Goal: Information Seeking & Learning: Compare options

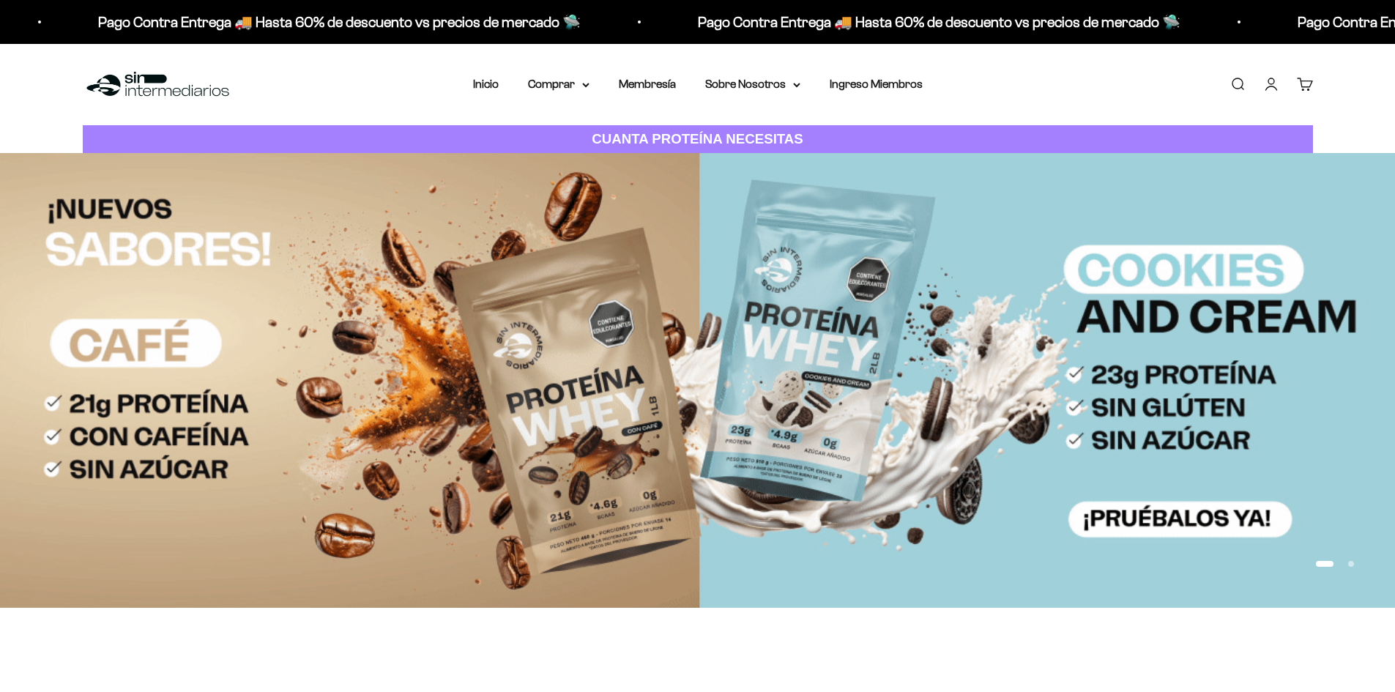
click at [1274, 85] on link "Iniciar sesión" at bounding box center [1272, 84] width 16 height 16
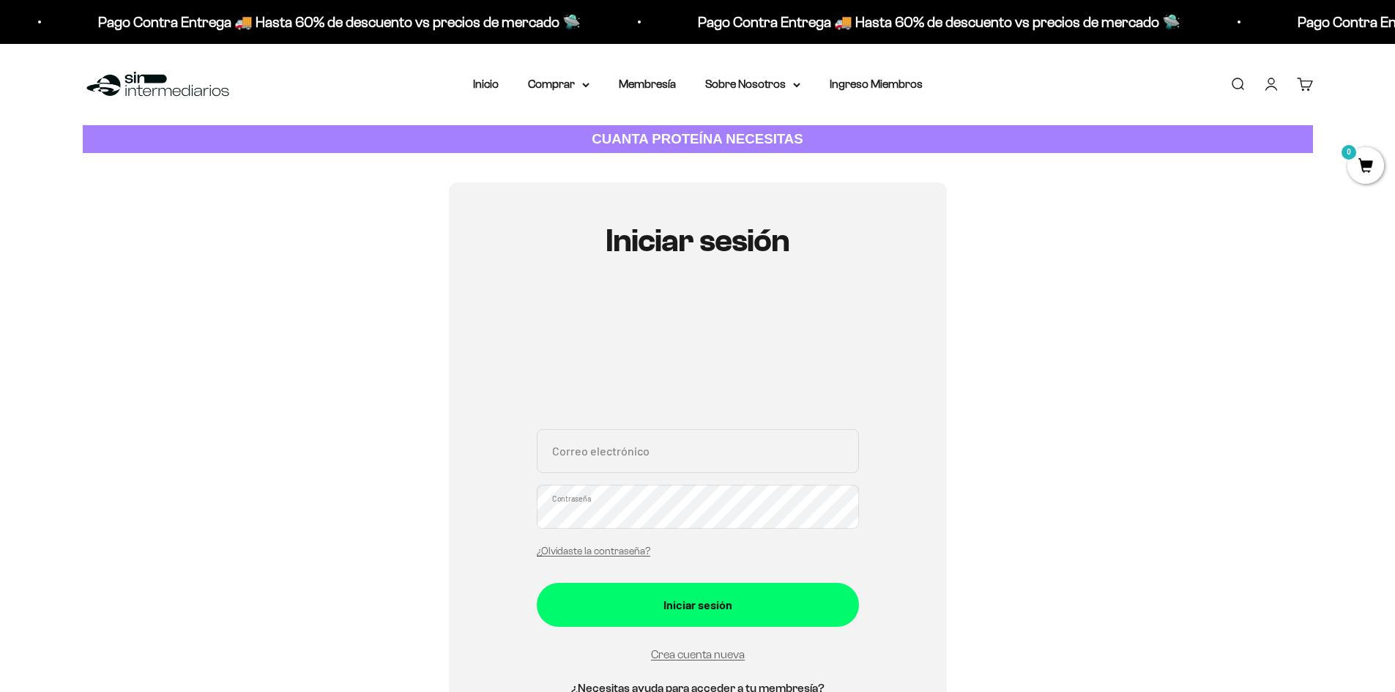
click at [602, 459] on input "Correo electrónico" at bounding box center [698, 451] width 322 height 44
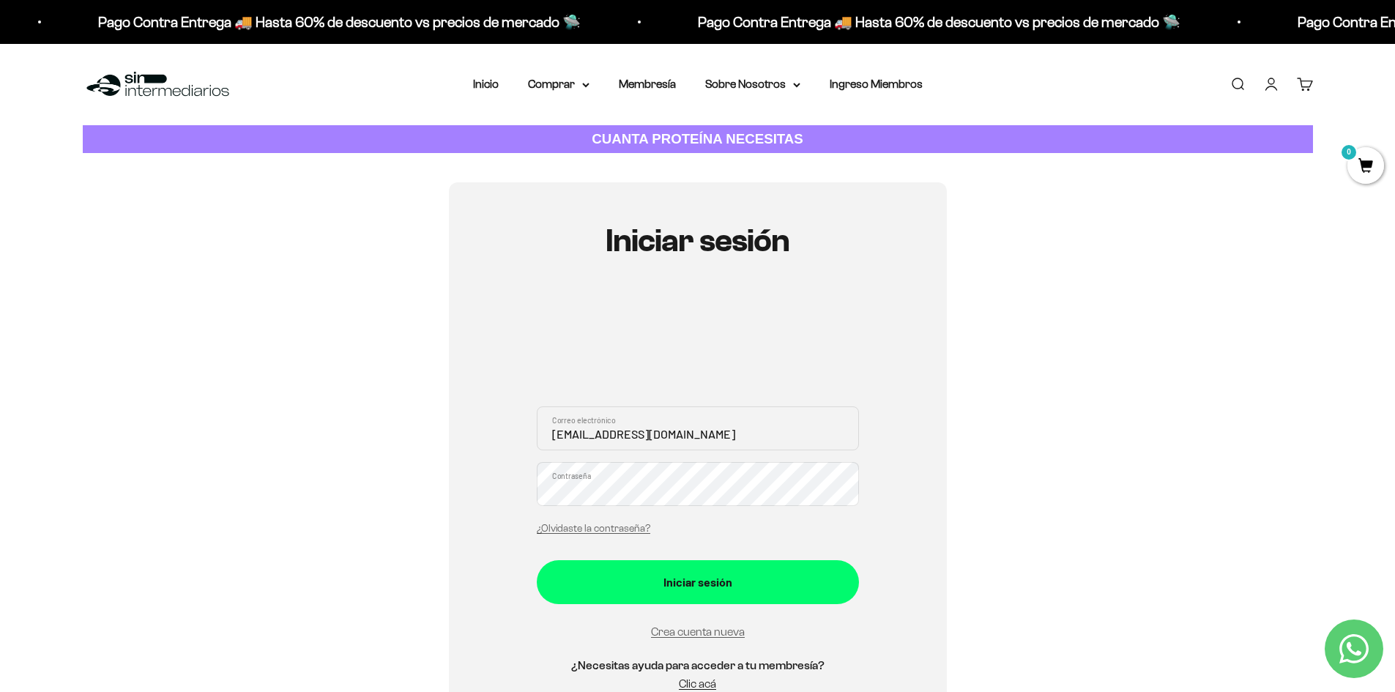
drag, startPoint x: 762, startPoint y: 437, endPoint x: 346, endPoint y: 413, distance: 416.7
click at [346, 413] on div "Iniciar sesión dir_sistemas1@ayv-express.com.co Correo electrónico Contraseña ¿…" at bounding box center [698, 465] width 1231 height 567
type input "[EMAIL_ADDRESS][PERSON_NAME][DOMAIN_NAME]"
click at [537, 560] on button "Iniciar sesión" at bounding box center [698, 582] width 322 height 44
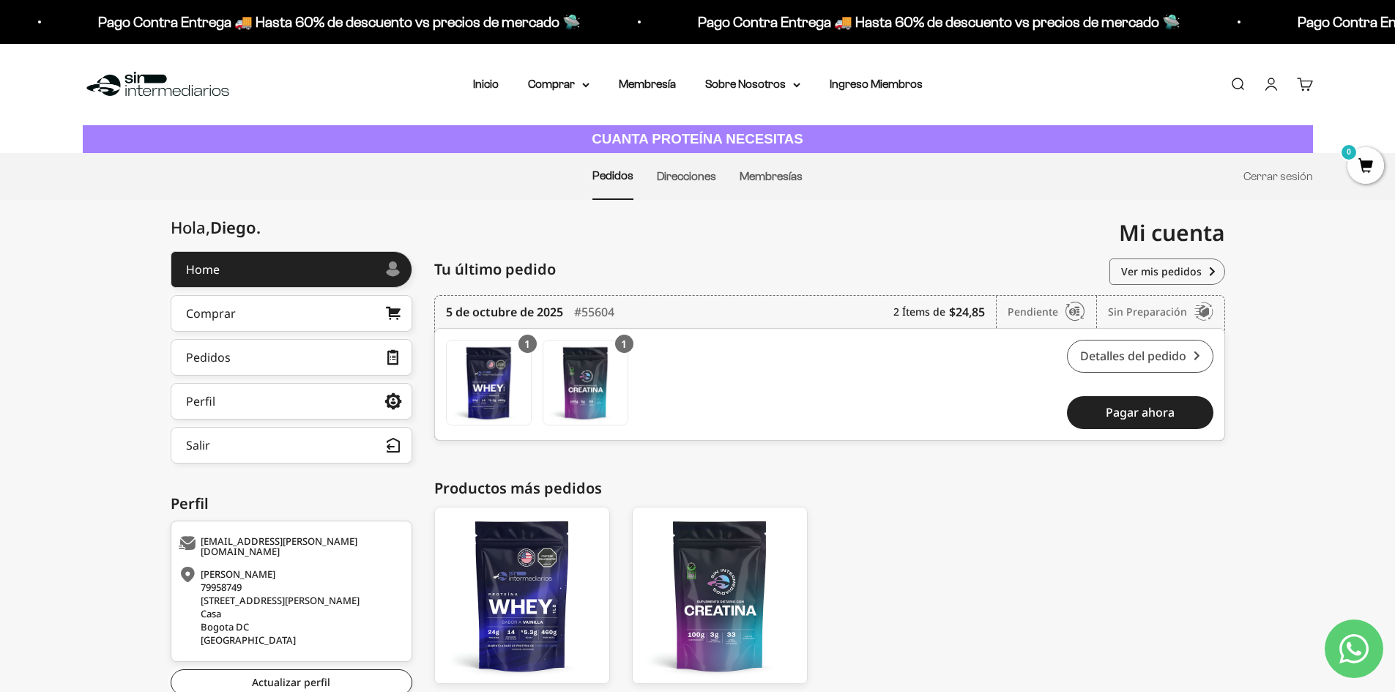
click at [1143, 358] on link "Detalles del pedido" at bounding box center [1140, 356] width 147 height 33
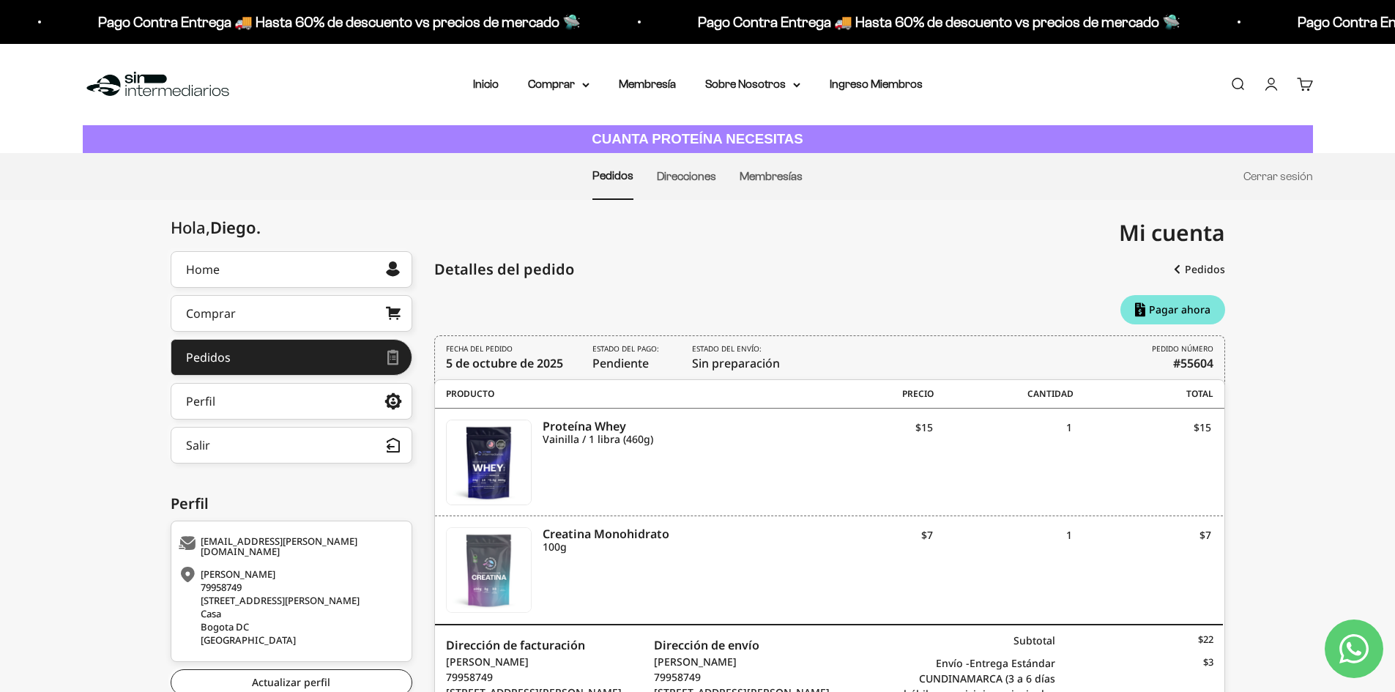
click at [500, 576] on img at bounding box center [489, 570] width 84 height 84
drag, startPoint x: 929, startPoint y: 0, endPoint x: 615, endPoint y: 260, distance: 407.9
click at [624, 274] on div "Detalles del pedido" at bounding box center [829, 269] width 791 height 37
click at [497, 78] on link "Inicio" at bounding box center [486, 84] width 26 height 12
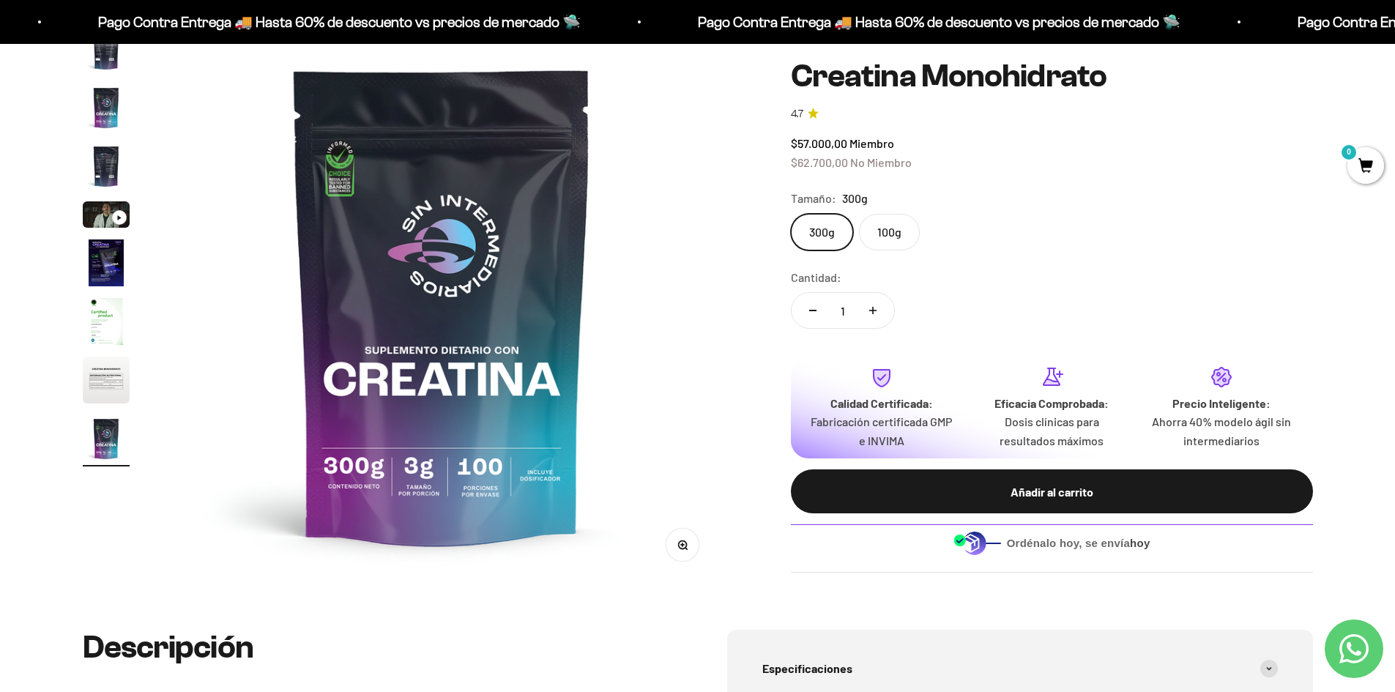
scroll to position [147, 0]
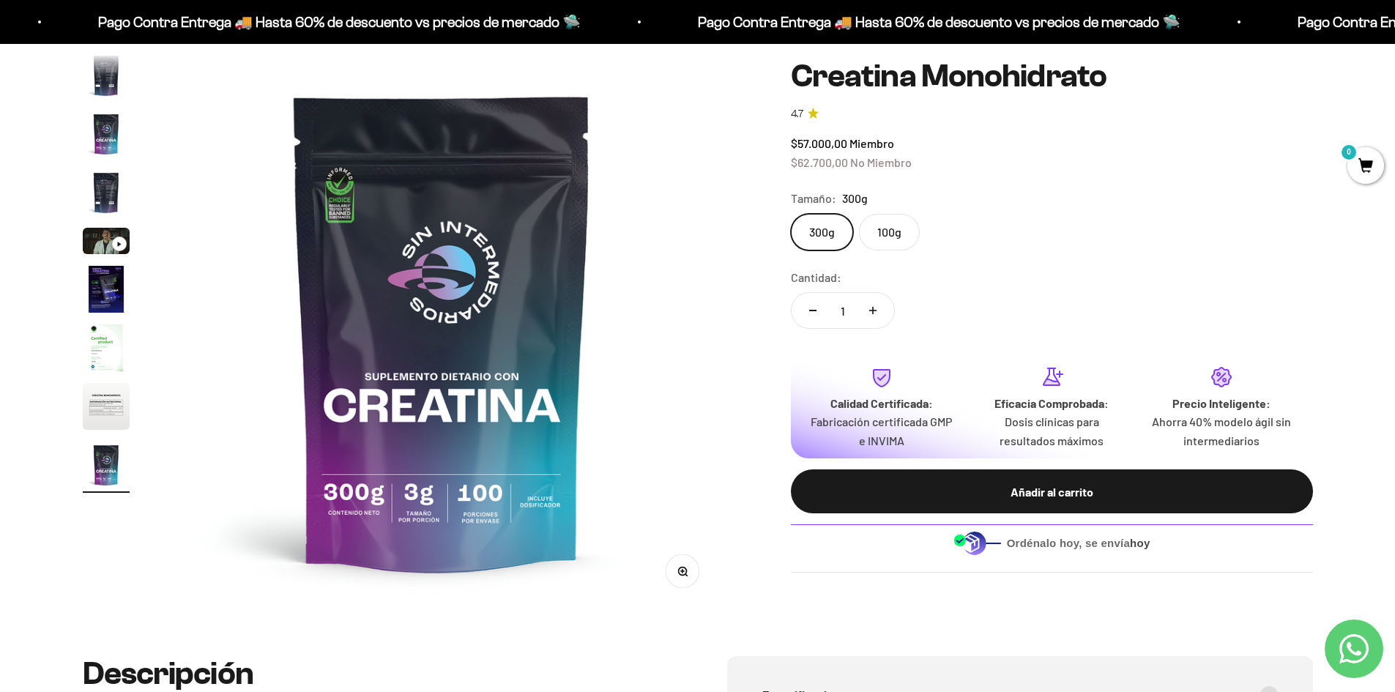
click at [886, 228] on label "100g" at bounding box center [889, 232] width 61 height 37
click at [791, 214] on input "100g" at bounding box center [790, 213] width 1 height 1
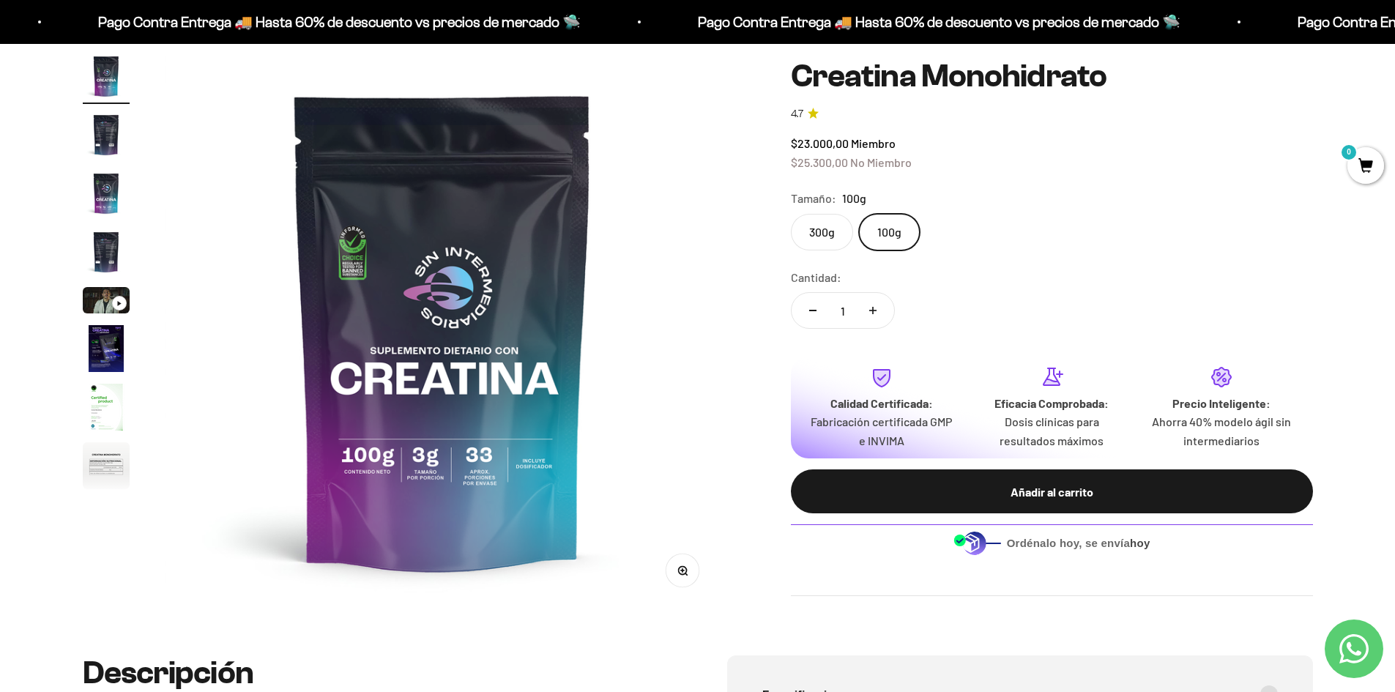
scroll to position [147, 0]
click at [109, 141] on img "Ir al artículo 2" at bounding box center [106, 135] width 47 height 47
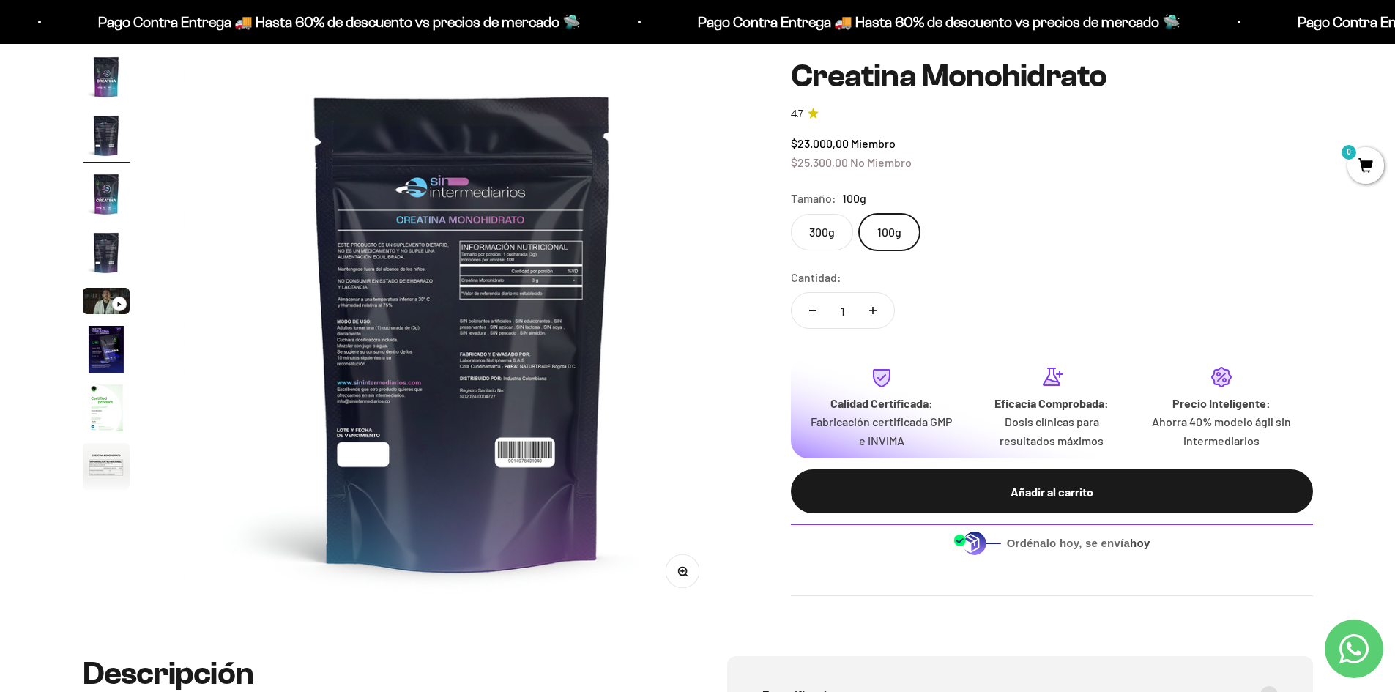
scroll to position [0, 574]
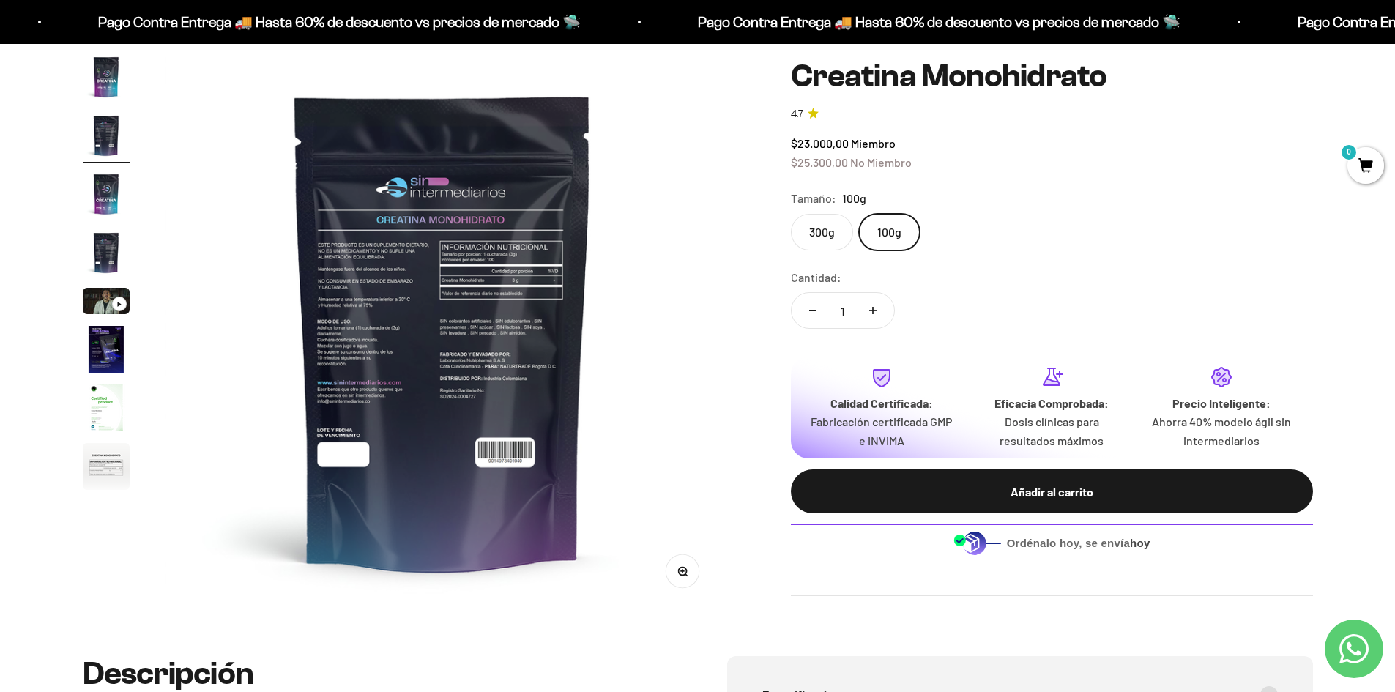
click at [105, 196] on img "Ir al artículo 3" at bounding box center [106, 194] width 47 height 47
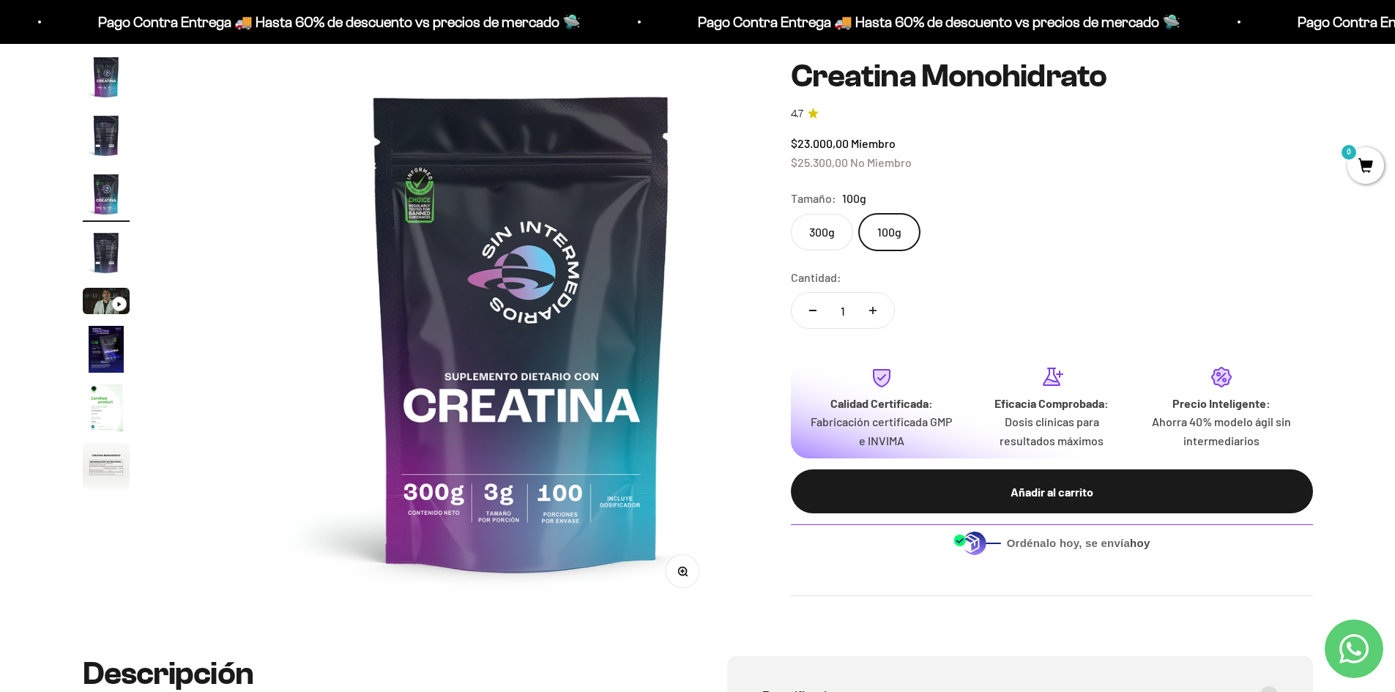
scroll to position [0, 1147]
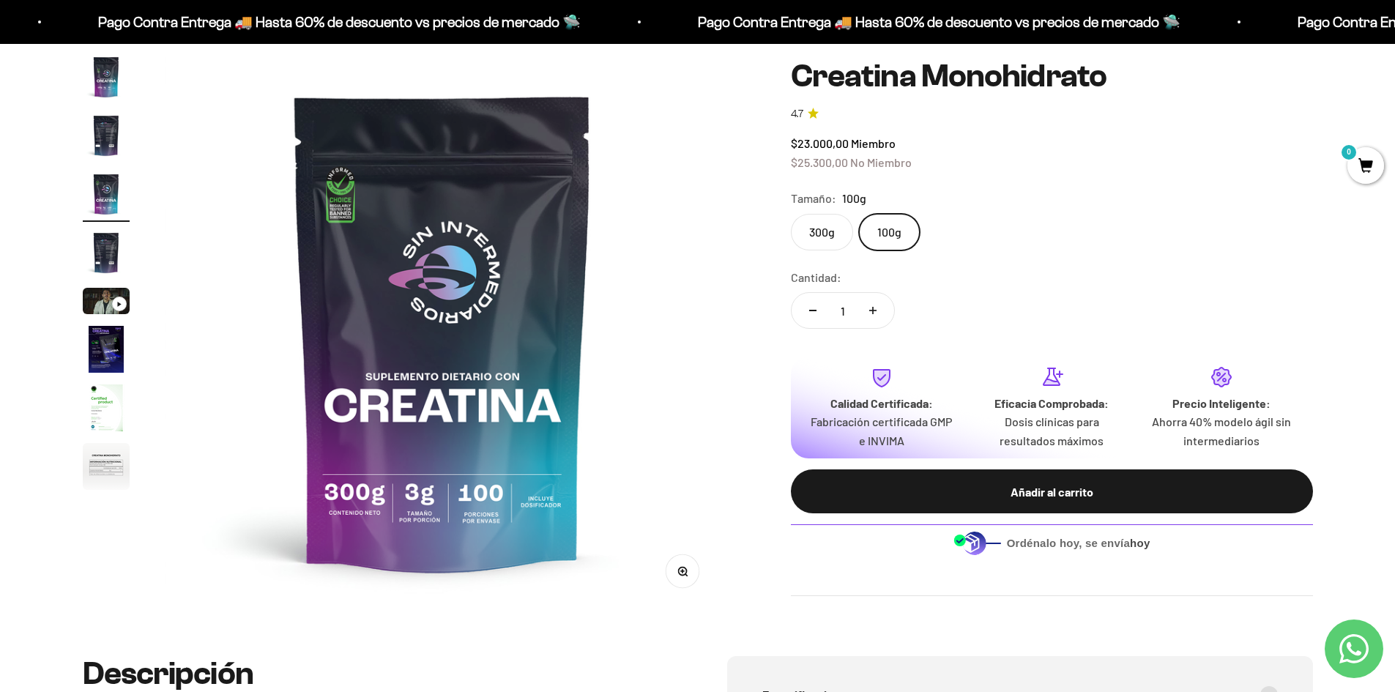
click at [108, 259] on img "Ir al artículo 4" at bounding box center [106, 252] width 47 height 47
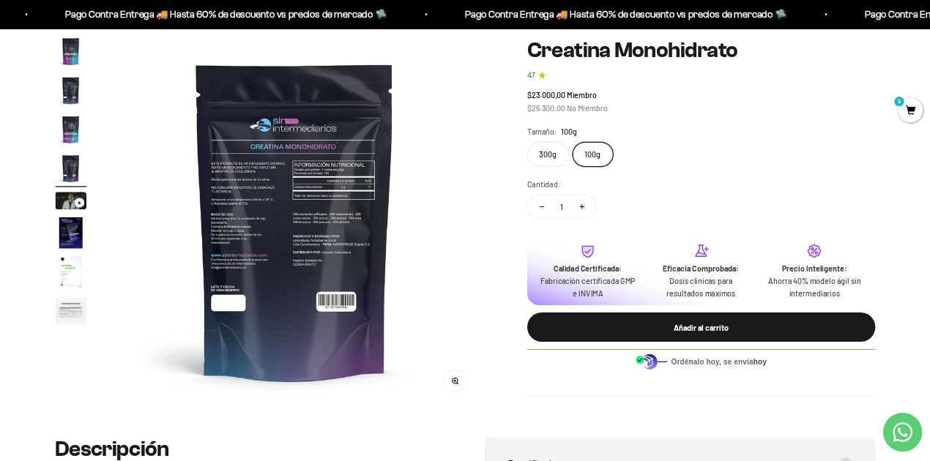
scroll to position [0, 1141]
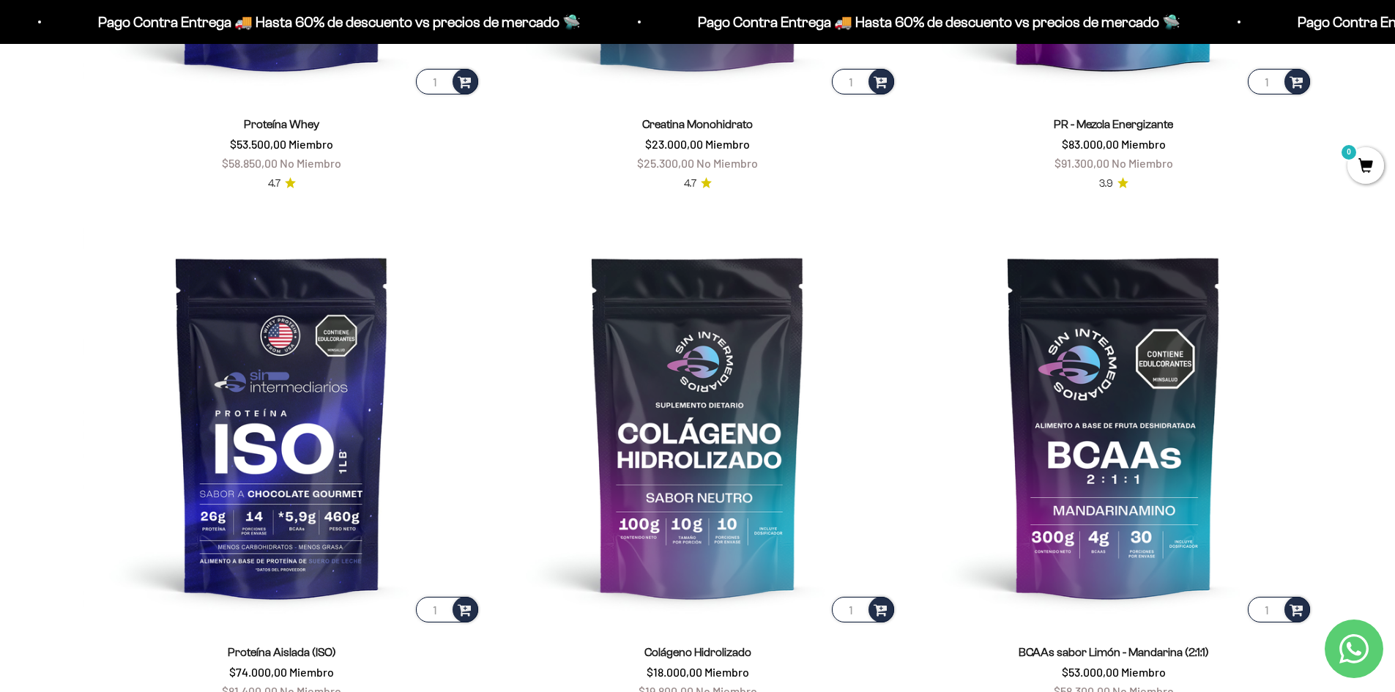
scroll to position [1099, 0]
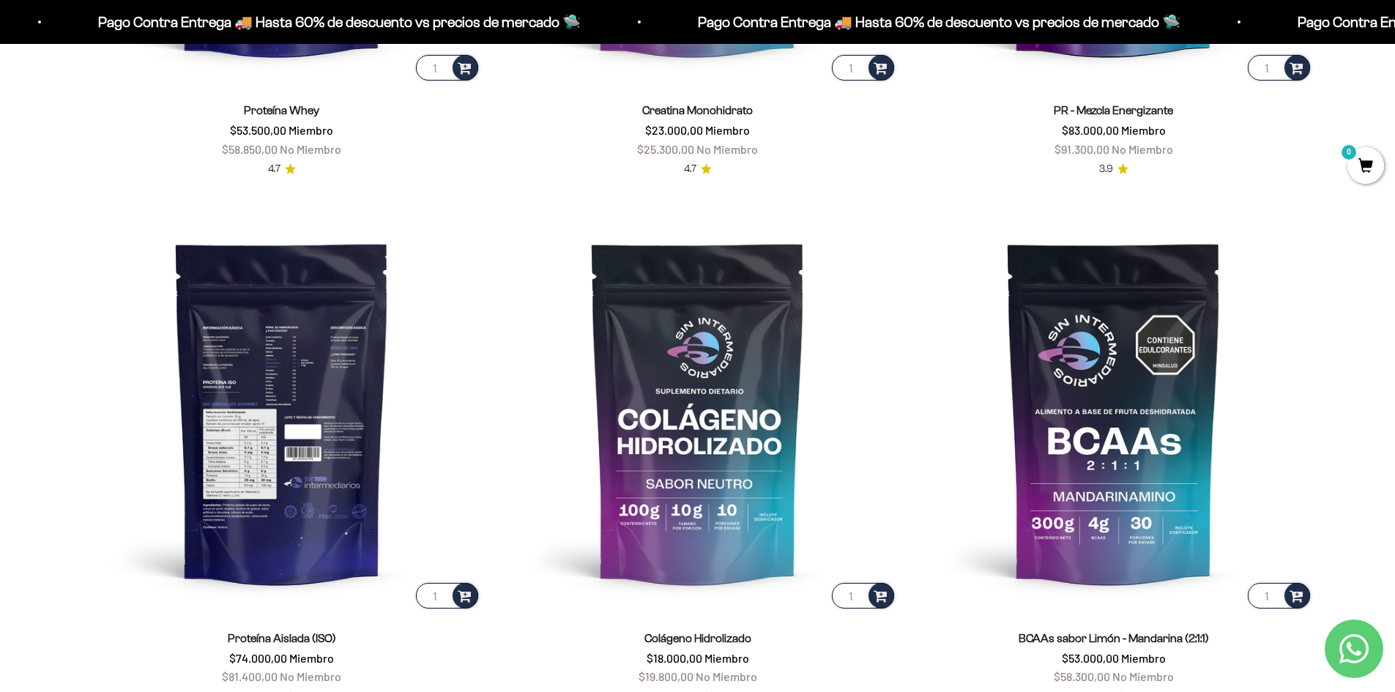
click at [344, 382] on img at bounding box center [282, 412] width 398 height 398
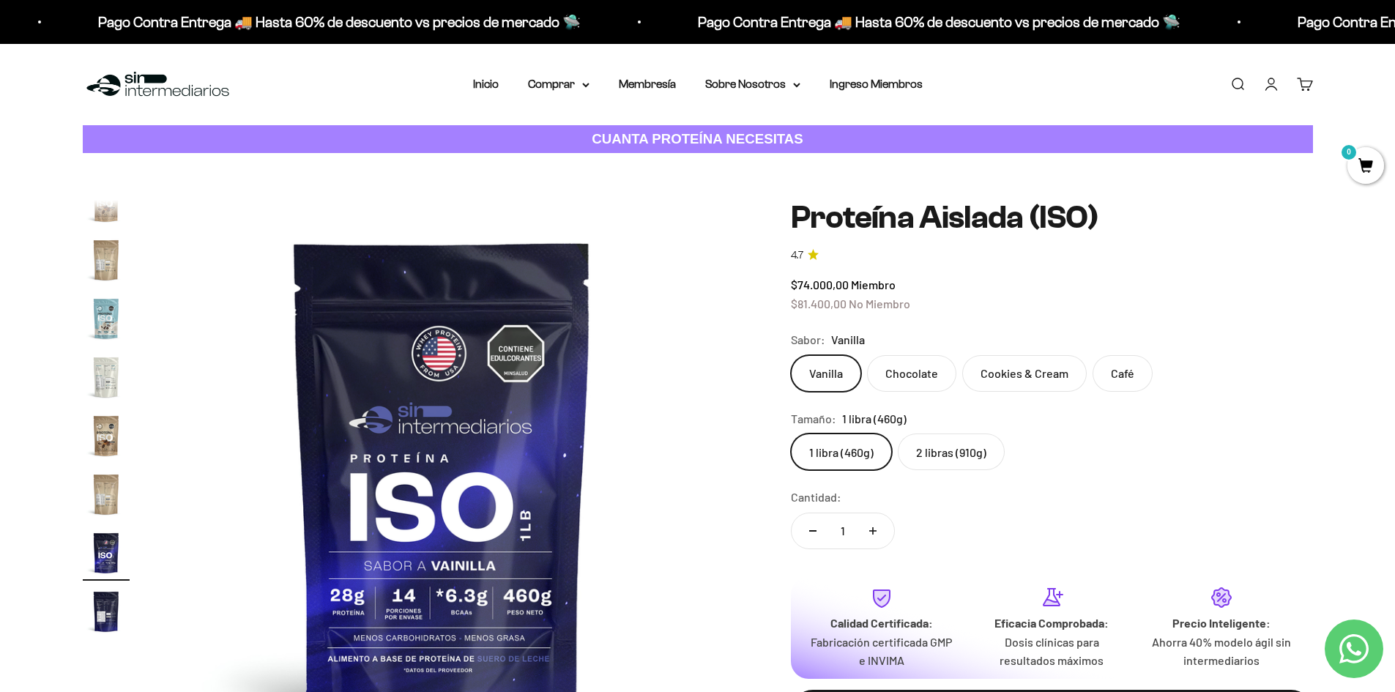
click at [954, 456] on label "2 libras (910g)" at bounding box center [951, 452] width 107 height 37
click at [791, 434] on input "2 libras (910g)" at bounding box center [790, 433] width 1 height 1
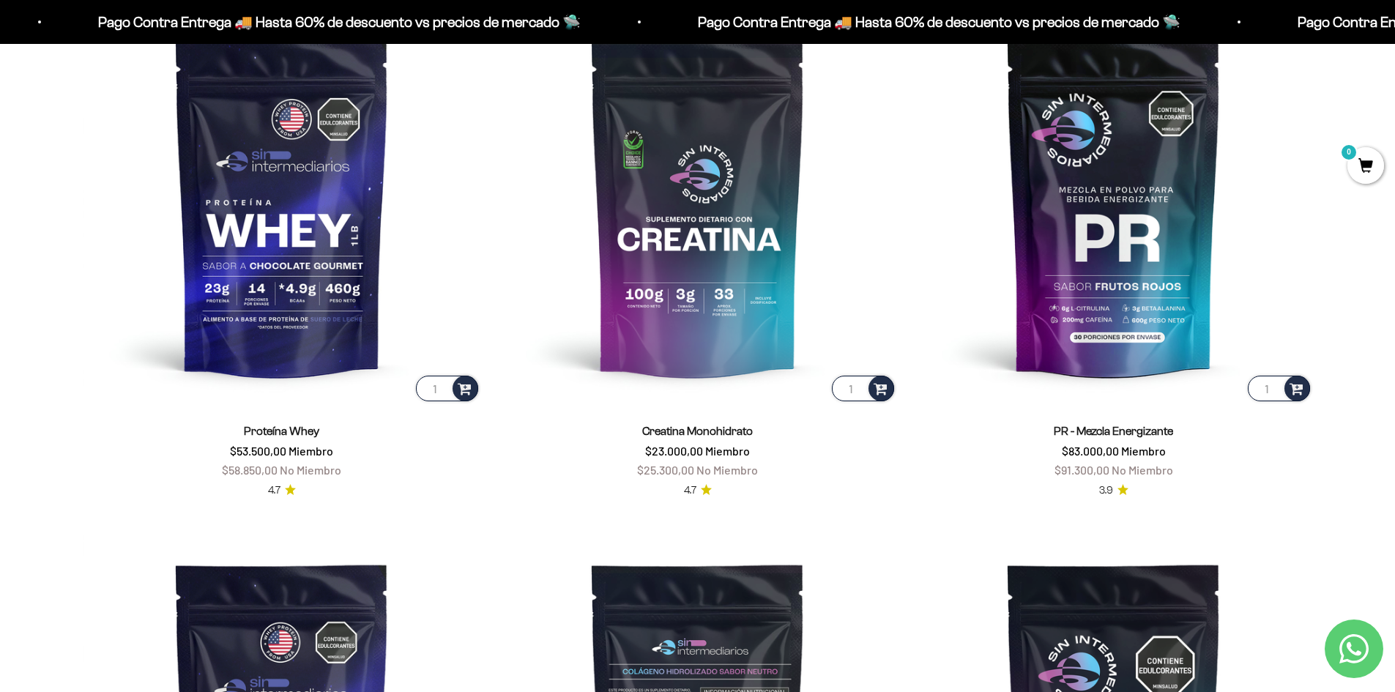
scroll to position [733, 0]
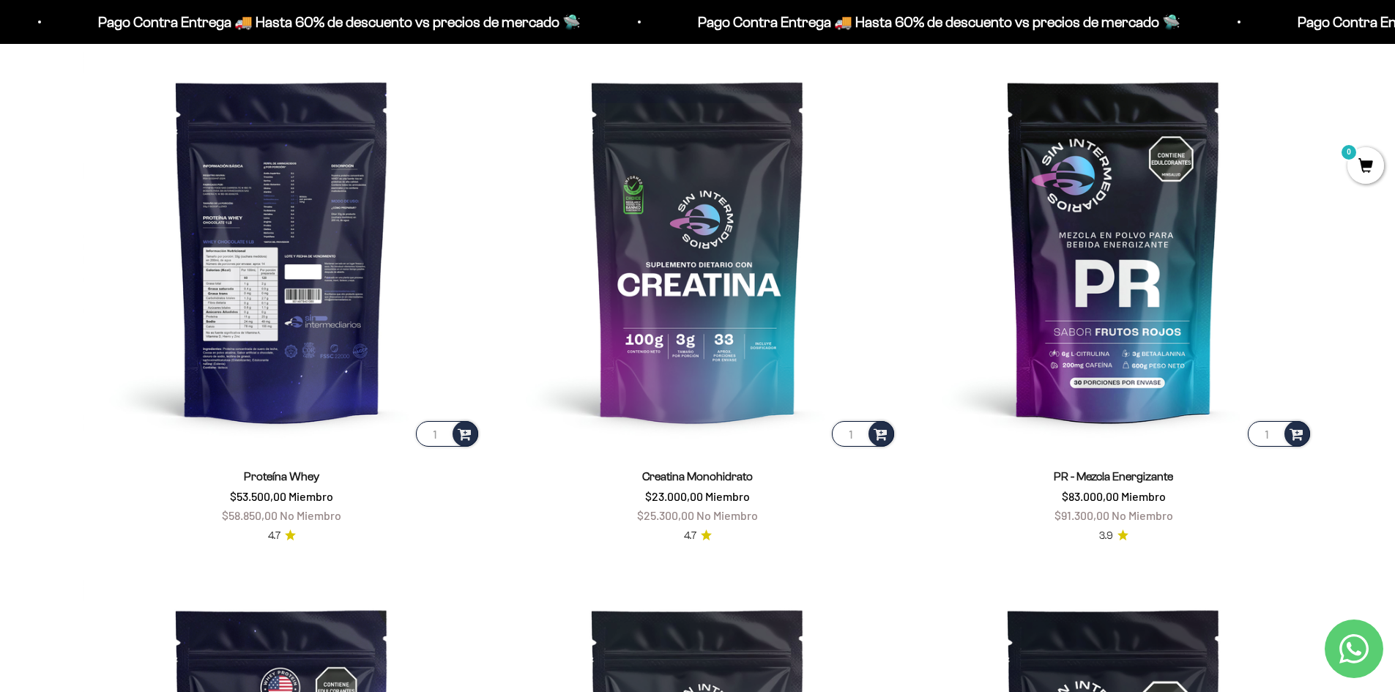
click at [325, 223] on img at bounding box center [282, 250] width 398 height 398
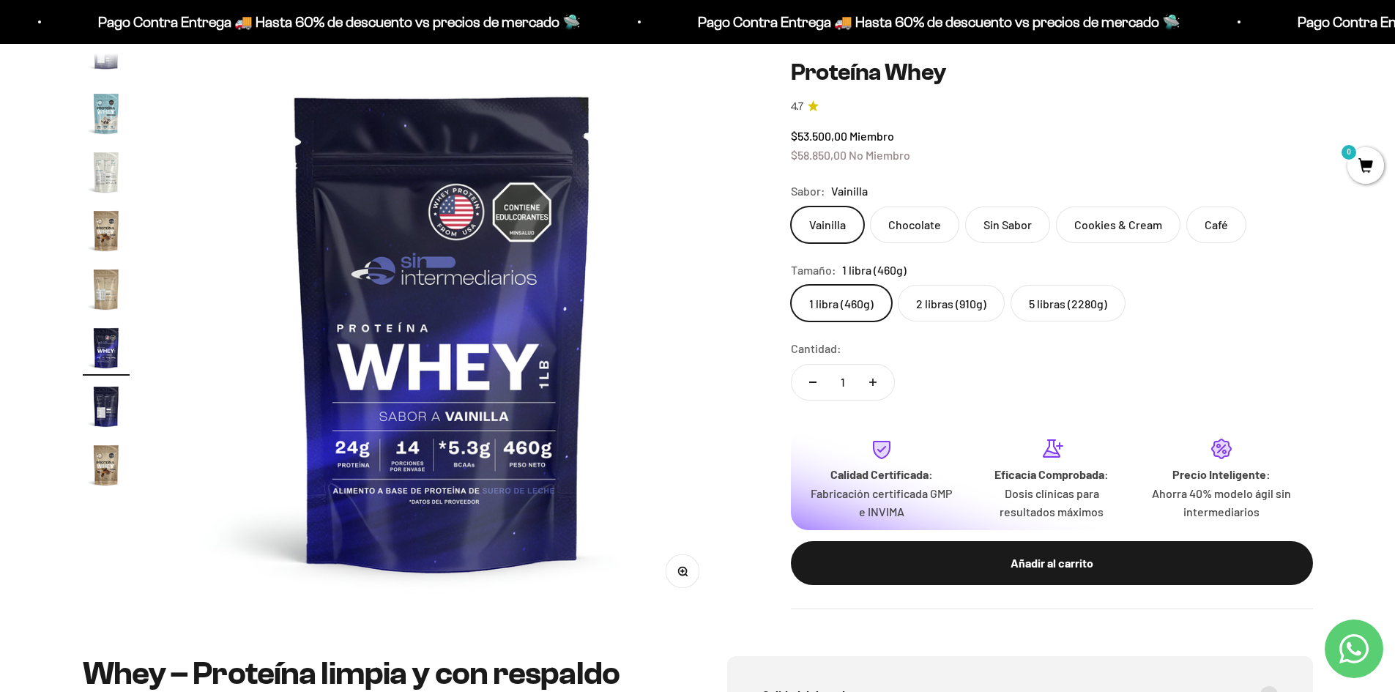
click at [939, 307] on label "2 libras (910g)" at bounding box center [951, 303] width 107 height 37
click at [791, 285] on input "2 libras (910g)" at bounding box center [790, 284] width 1 height 1
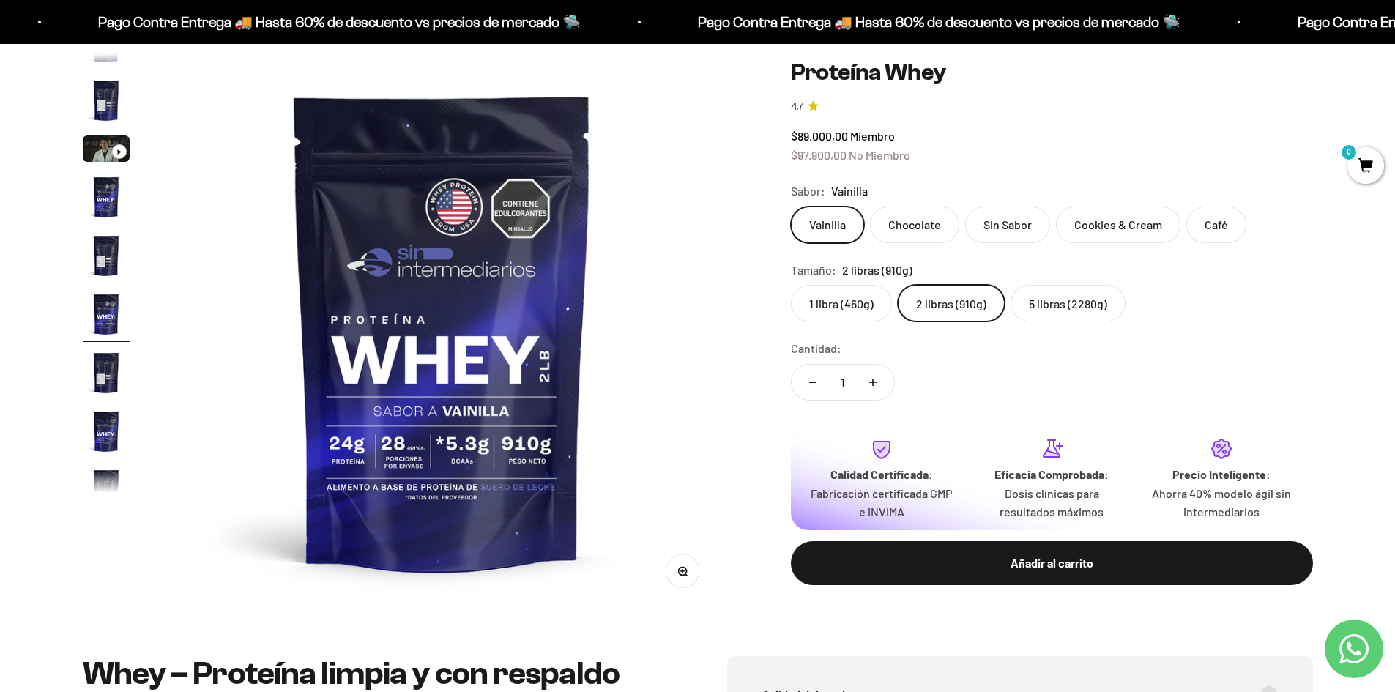
scroll to position [27, 0]
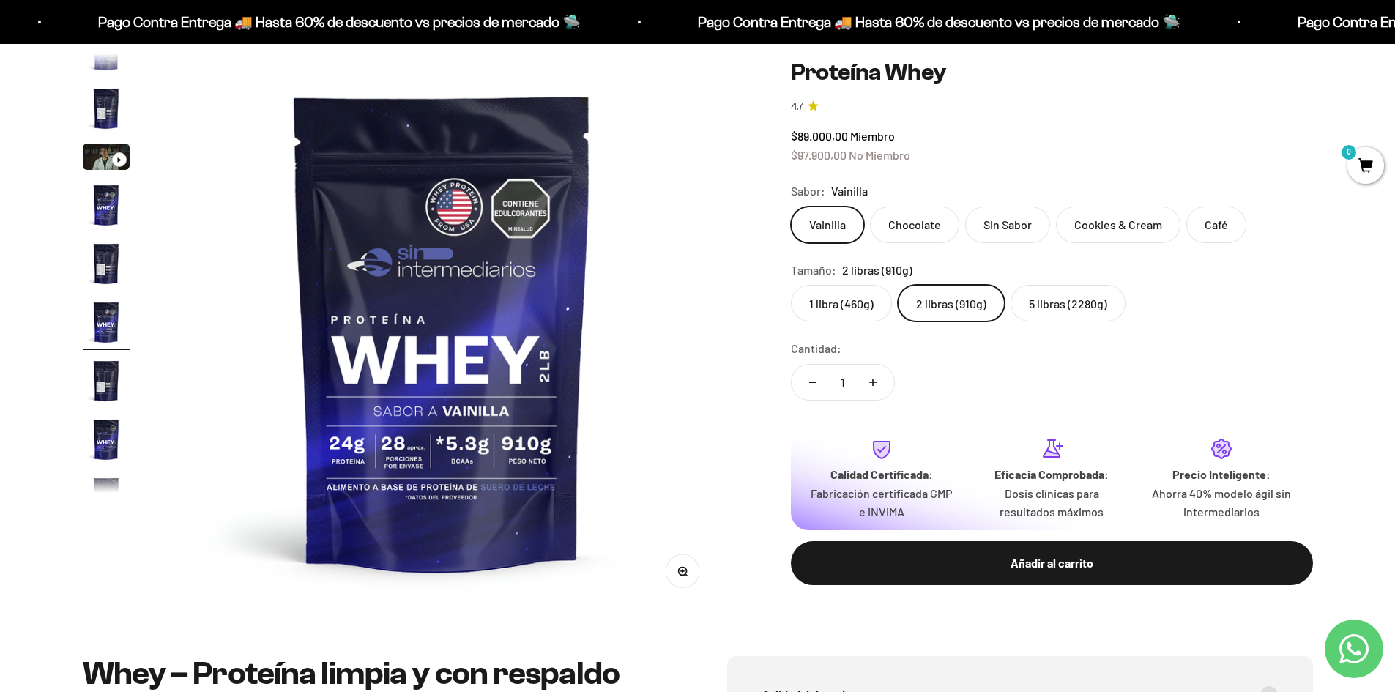
click at [105, 210] on img "Ir al artículo 4" at bounding box center [106, 205] width 47 height 47
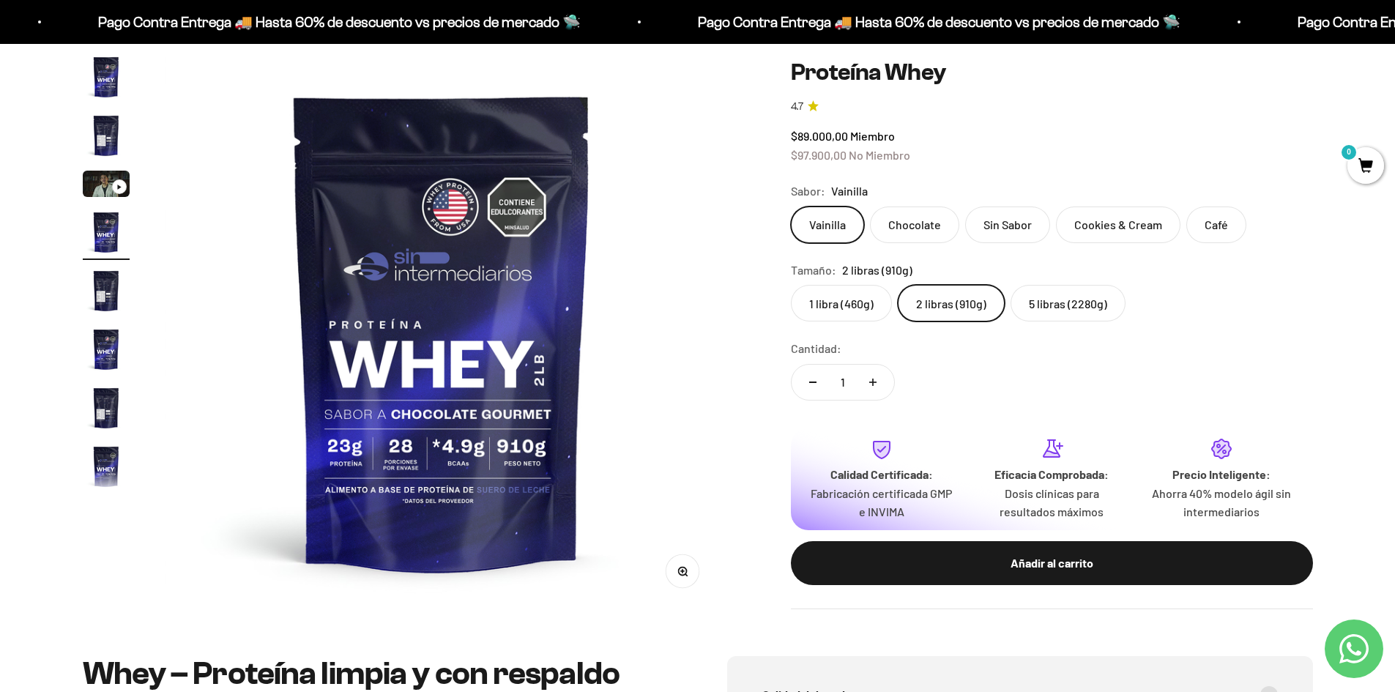
click at [99, 285] on img "Ir al artículo 5" at bounding box center [106, 290] width 47 height 47
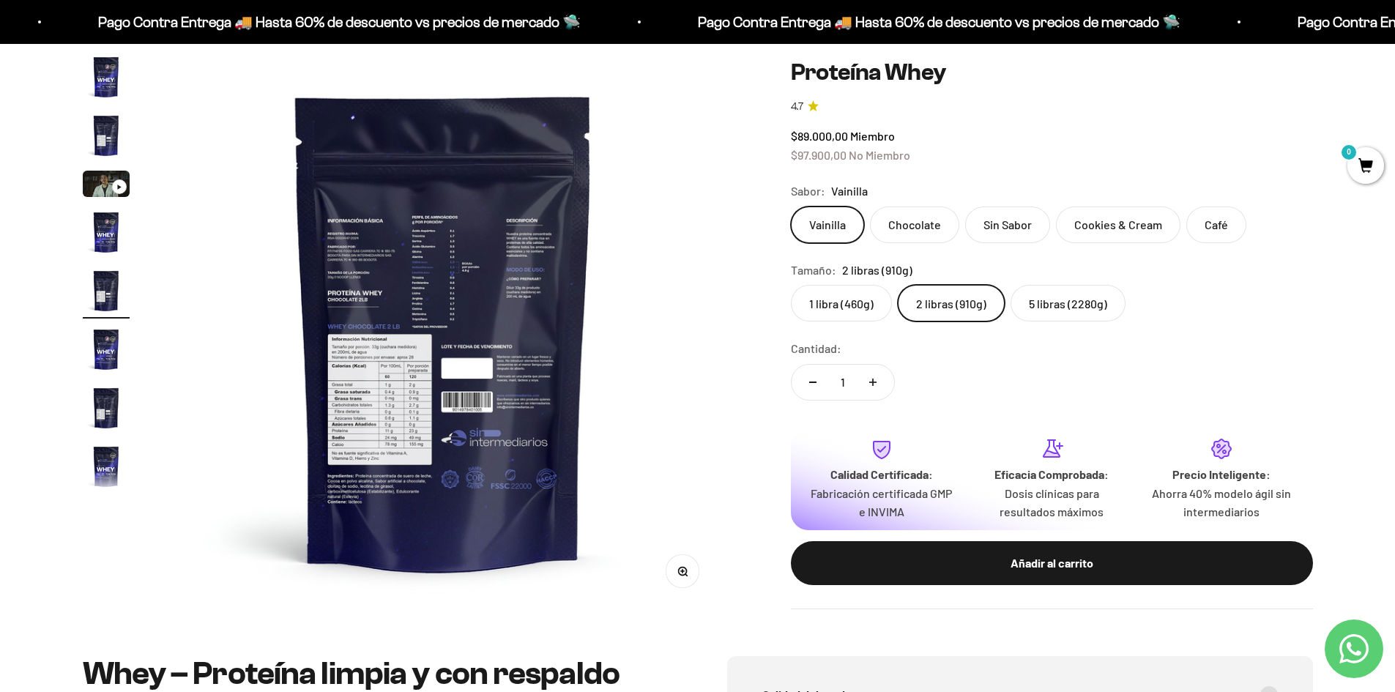
scroll to position [0, 2295]
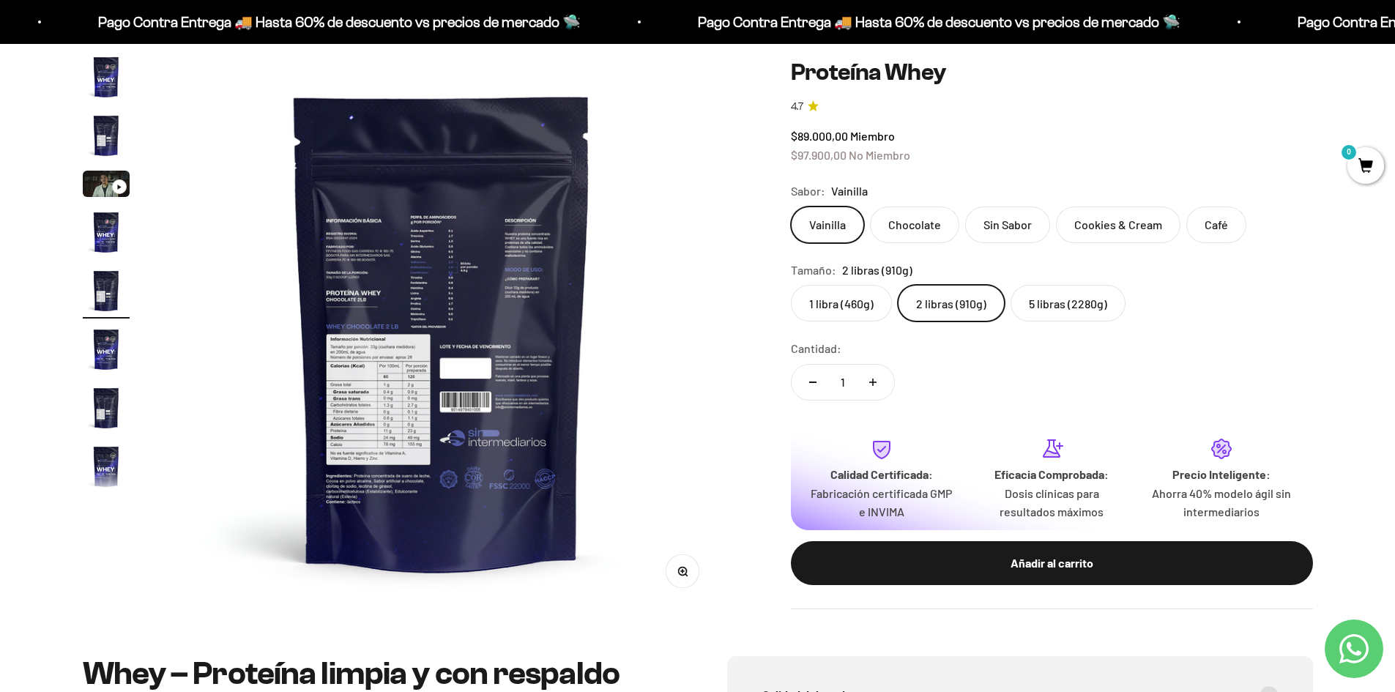
click at [415, 382] on img at bounding box center [442, 331] width 556 height 556
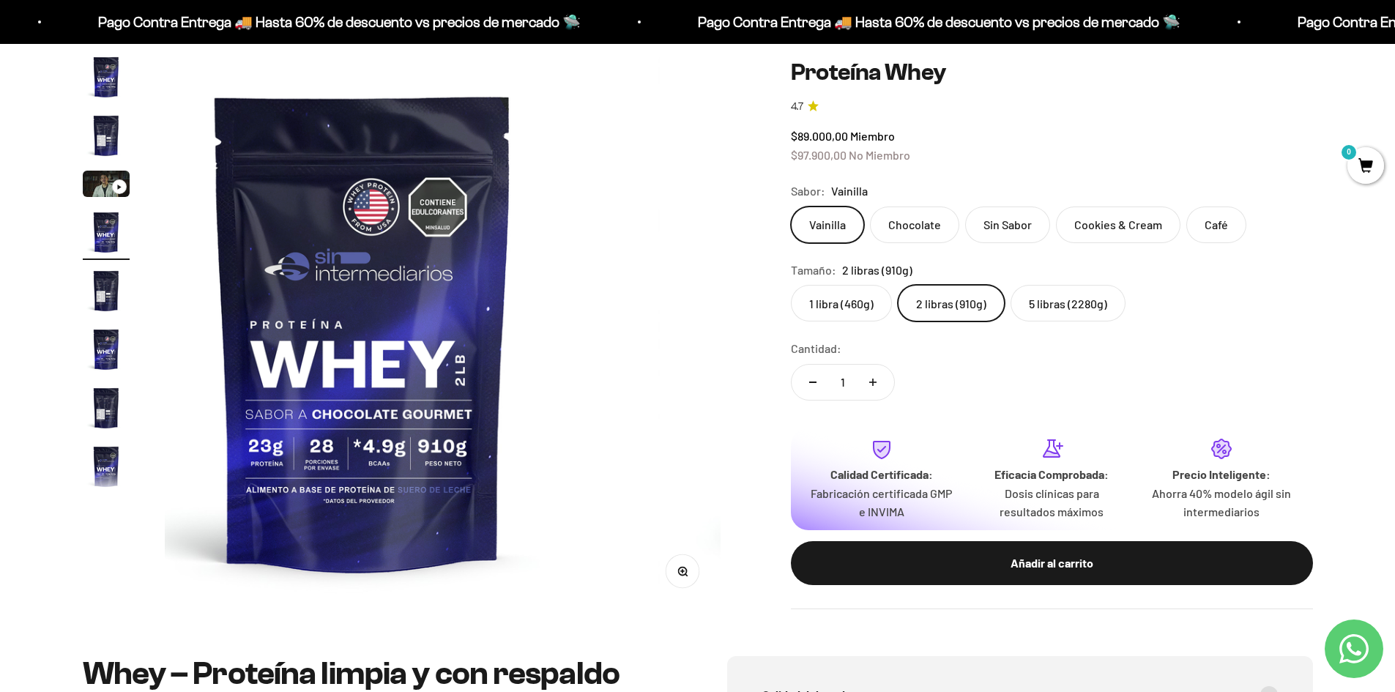
scroll to position [0, 1721]
